Goal: Task Accomplishment & Management: Manage account settings

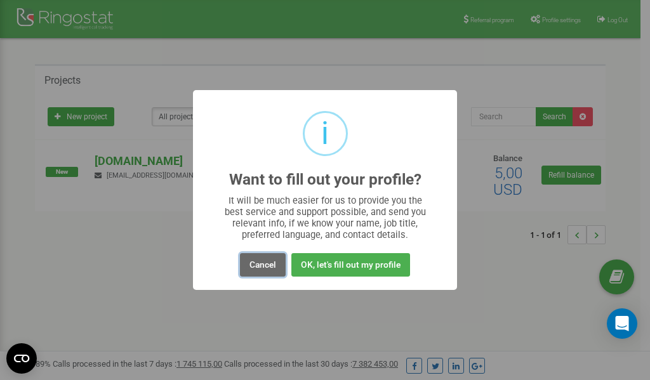
click at [265, 264] on button "Cancel" at bounding box center [263, 264] width 46 height 23
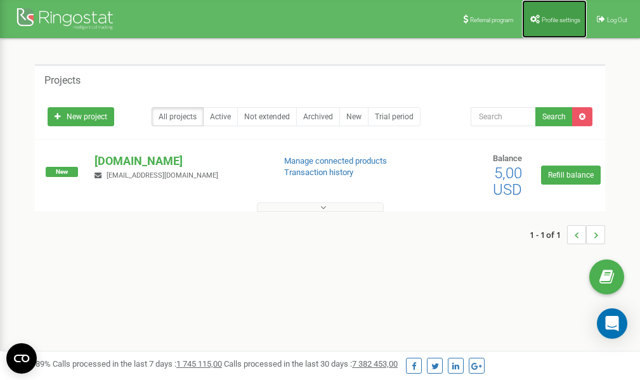
click at [552, 16] on span "Profile settings" at bounding box center [561, 19] width 39 height 7
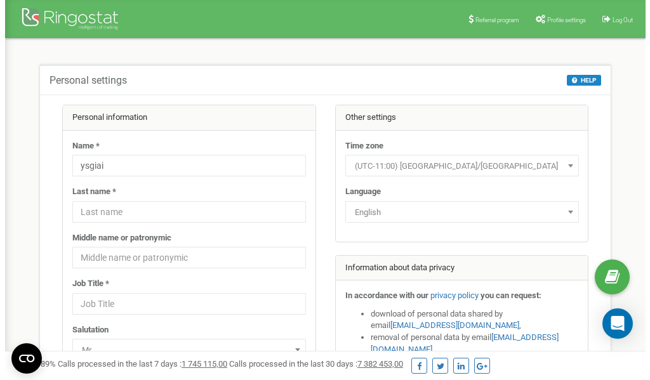
scroll to position [63, 0]
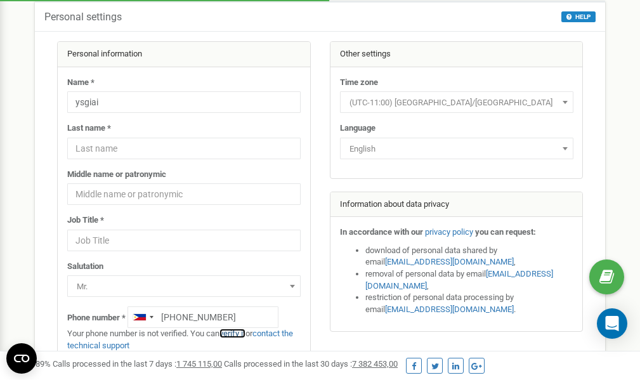
click at [235, 333] on link "verify it" at bounding box center [233, 334] width 26 height 10
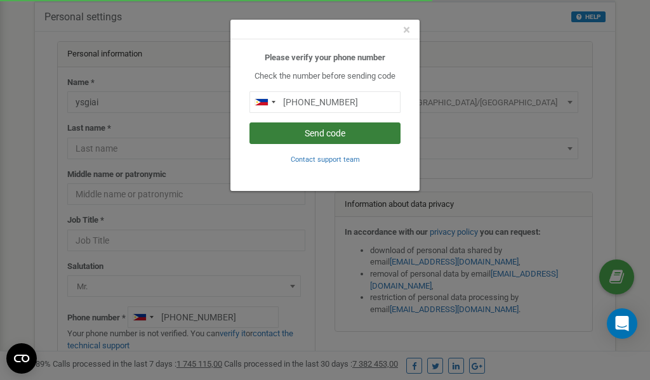
click at [310, 133] on button "Send code" at bounding box center [324, 133] width 151 height 22
